Goal: Navigation & Orientation: Find specific page/section

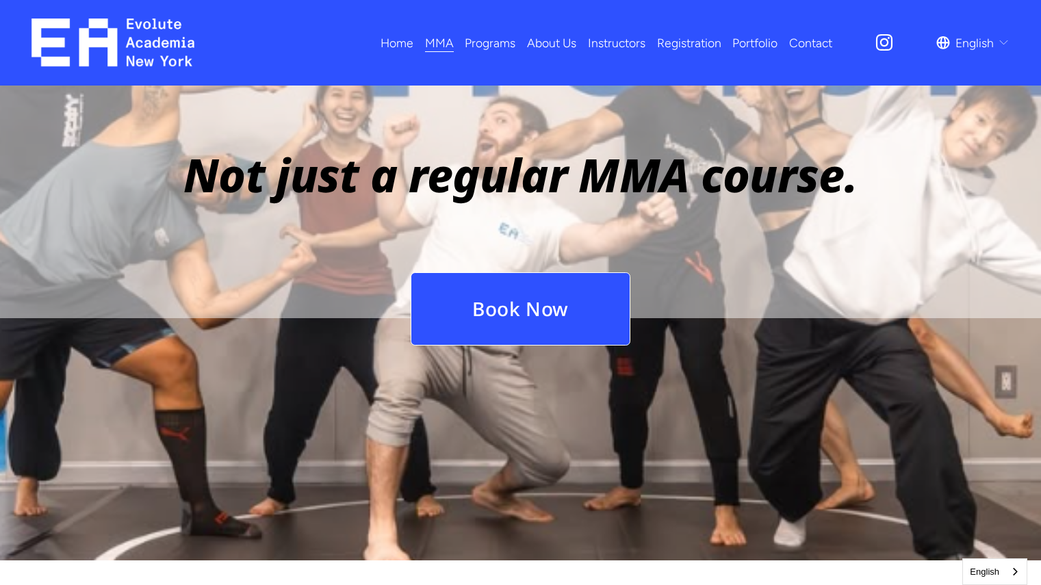
scroll to position [1661, 0]
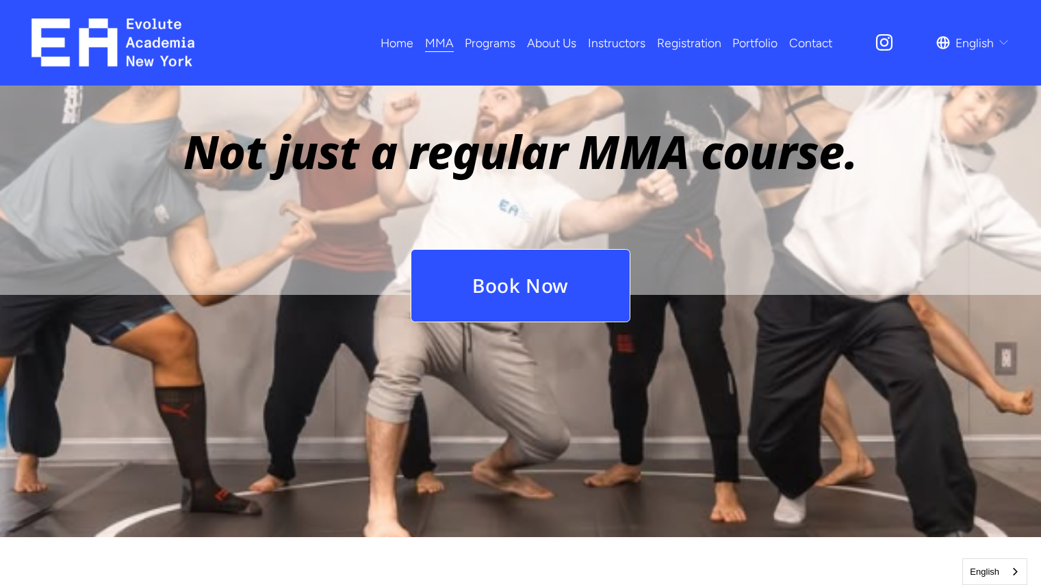
click at [683, 47] on link "Registration" at bounding box center [689, 43] width 64 height 24
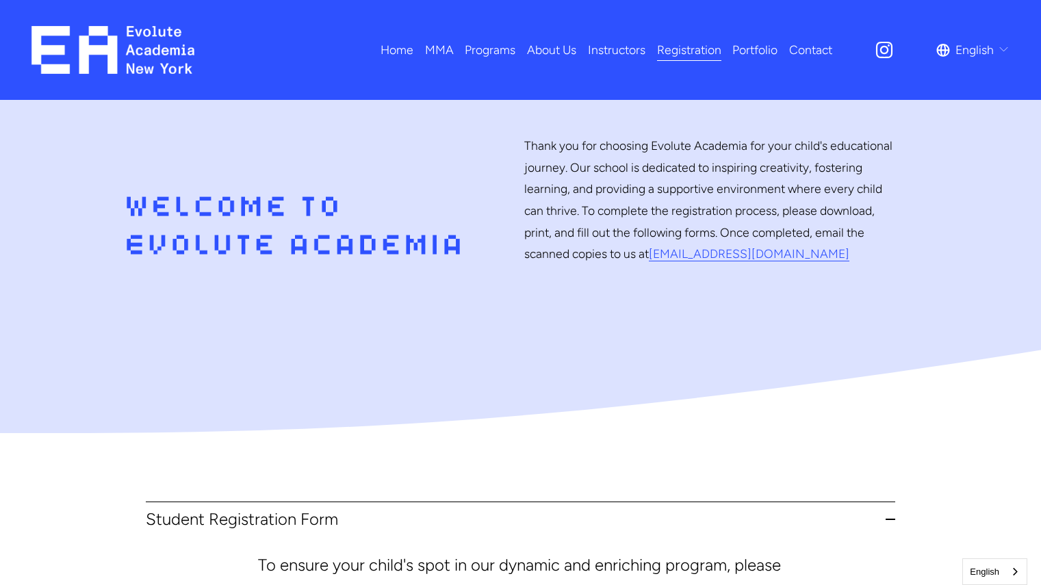
click at [818, 52] on link "Contact" at bounding box center [810, 50] width 43 height 24
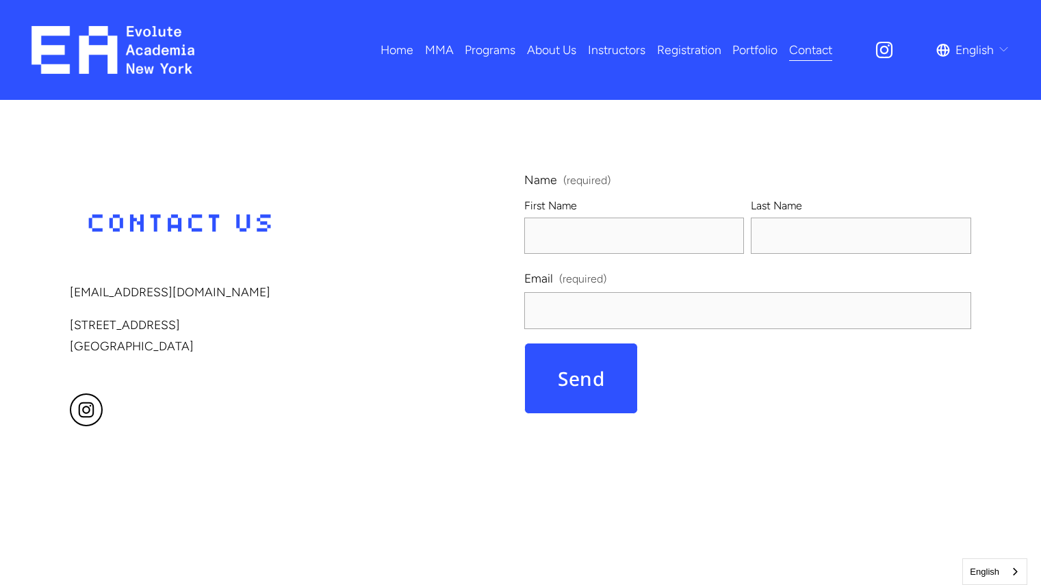
click at [393, 55] on link "Home" at bounding box center [396, 50] width 33 height 24
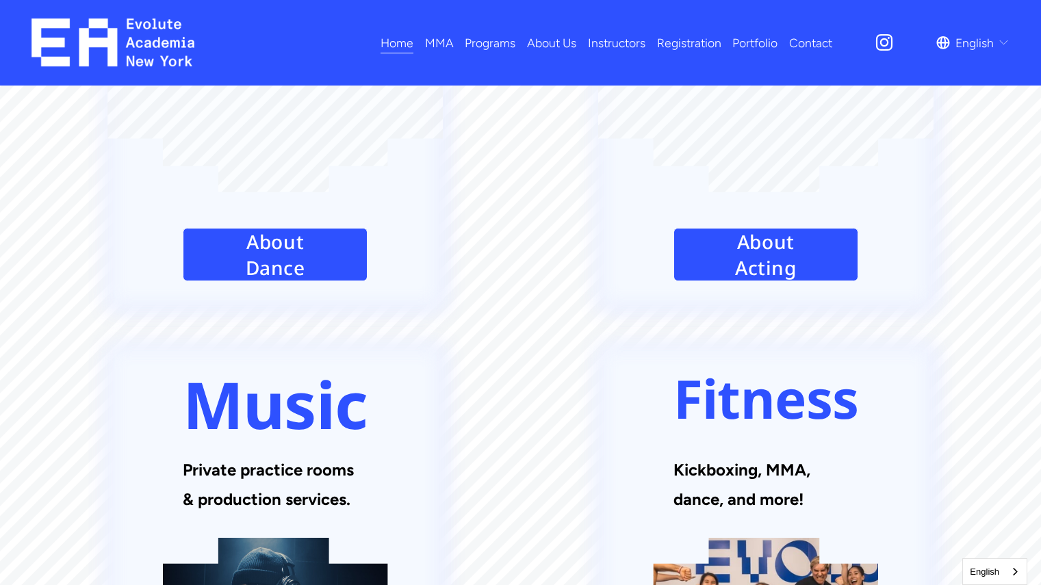
scroll to position [2063, 0]
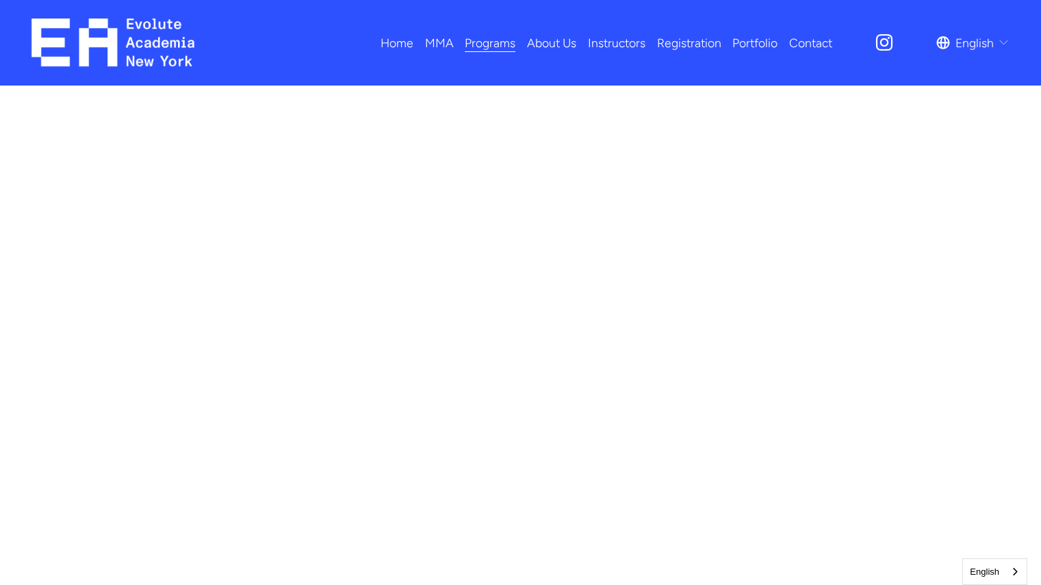
scroll to position [780, 0]
